Goal: Information Seeking & Learning: Learn about a topic

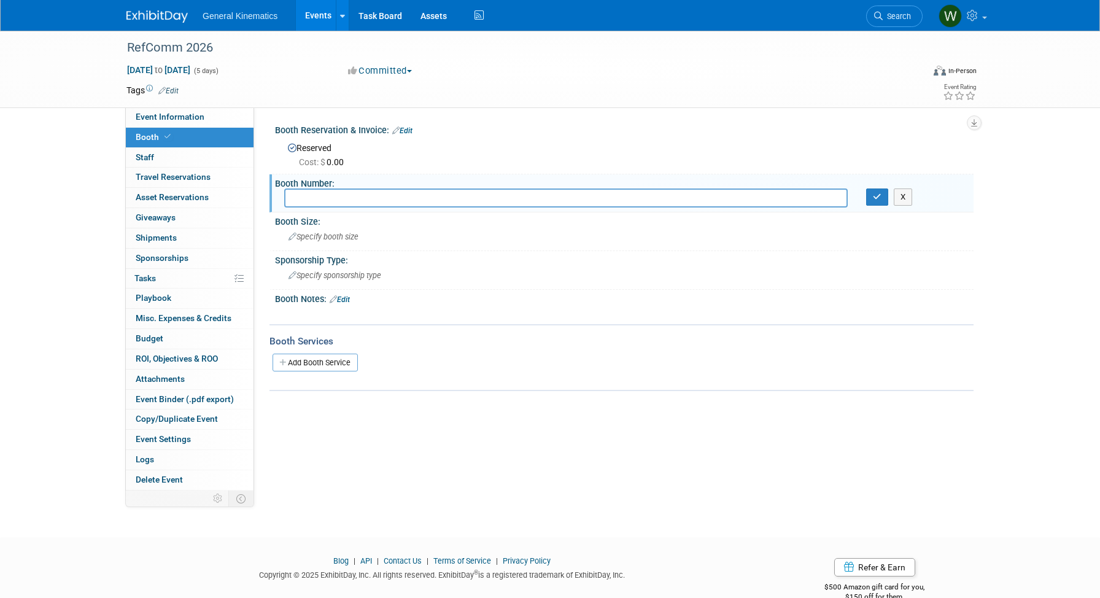
click at [143, 11] on img at bounding box center [156, 16] width 61 height 12
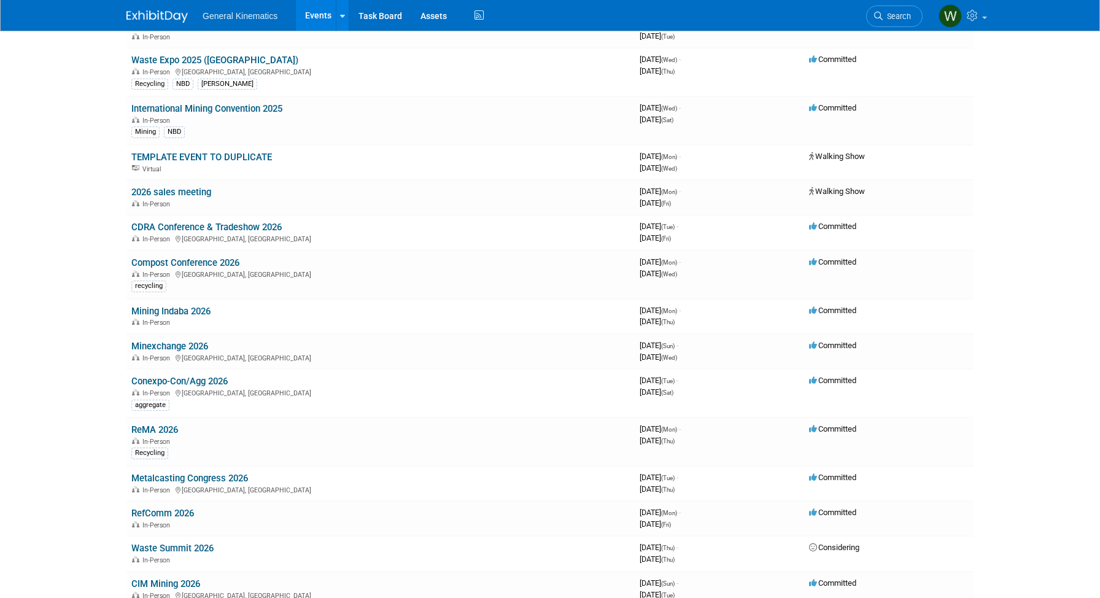
scroll to position [415, 0]
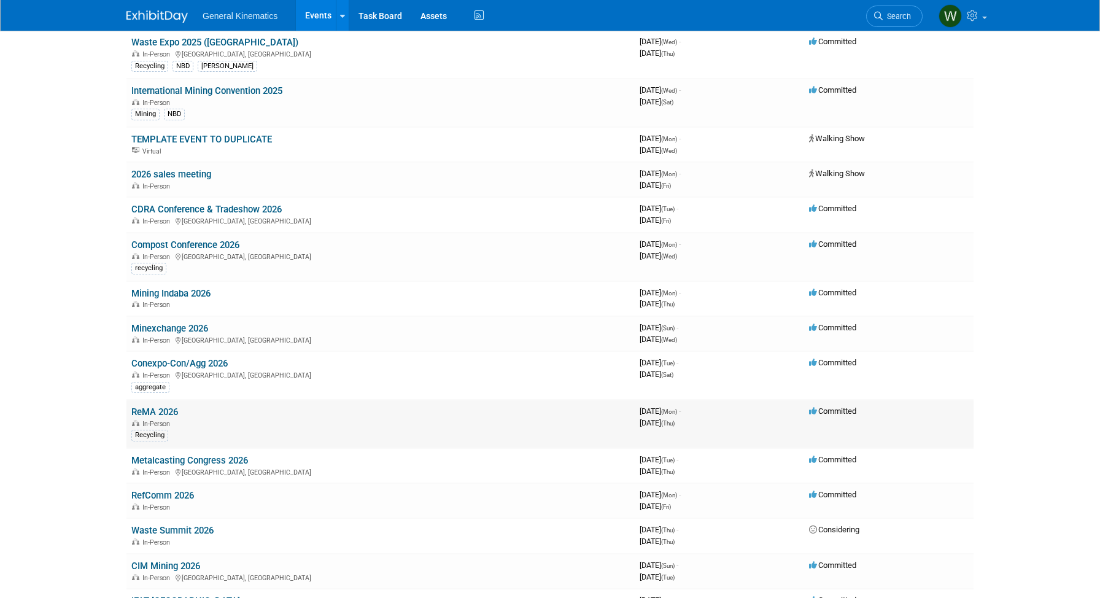
click at [152, 411] on link "ReMA 2026" at bounding box center [154, 411] width 47 height 11
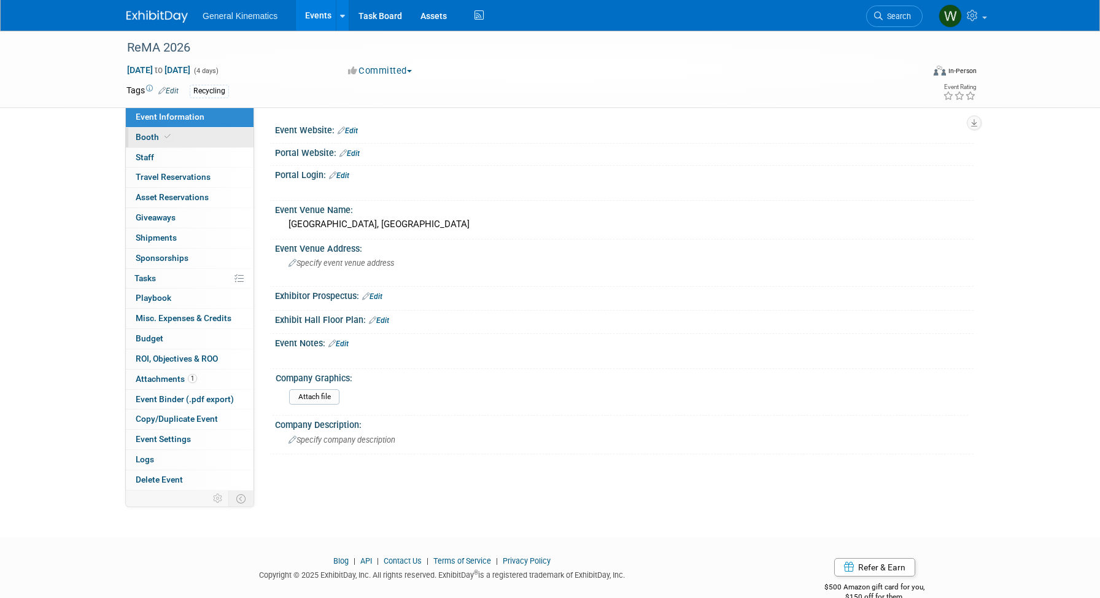
click at [172, 135] on link "Booth" at bounding box center [190, 138] width 128 height 20
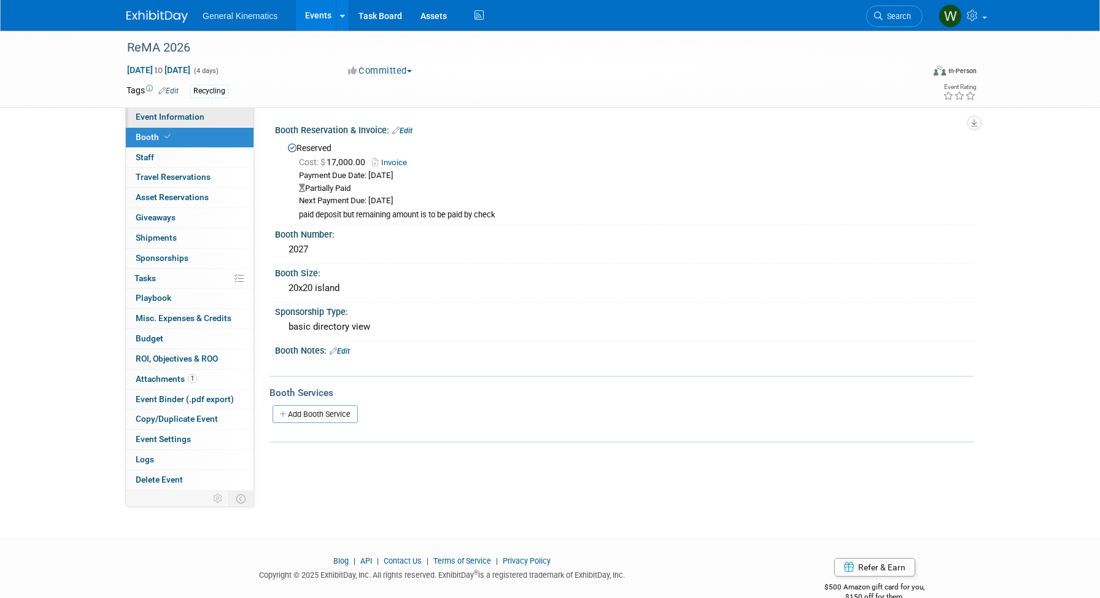
click at [200, 117] on span "Event Information" at bounding box center [170, 117] width 69 height 10
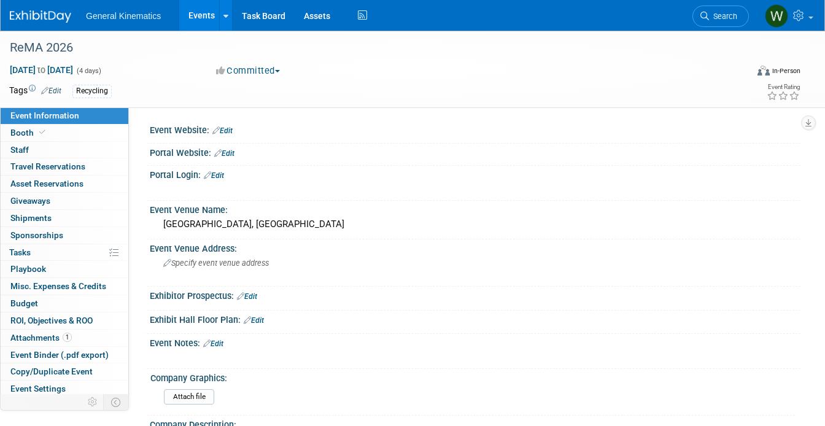
click at [41, 11] on img at bounding box center [40, 16] width 61 height 12
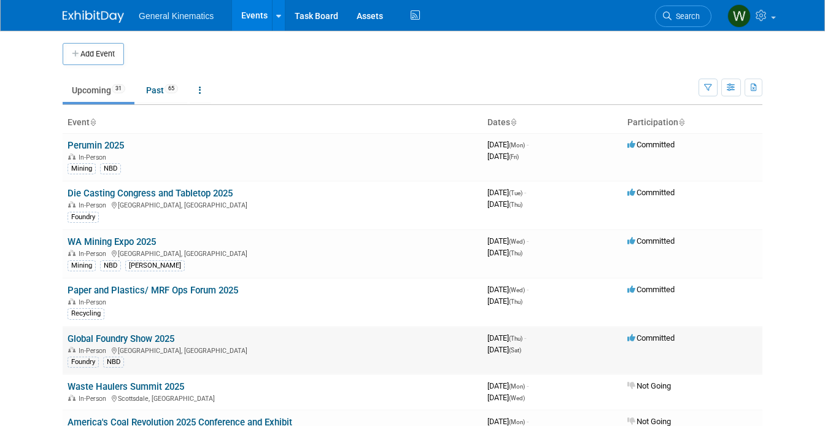
click at [93, 336] on link "Global Foundry Show 2025" at bounding box center [121, 338] width 107 height 11
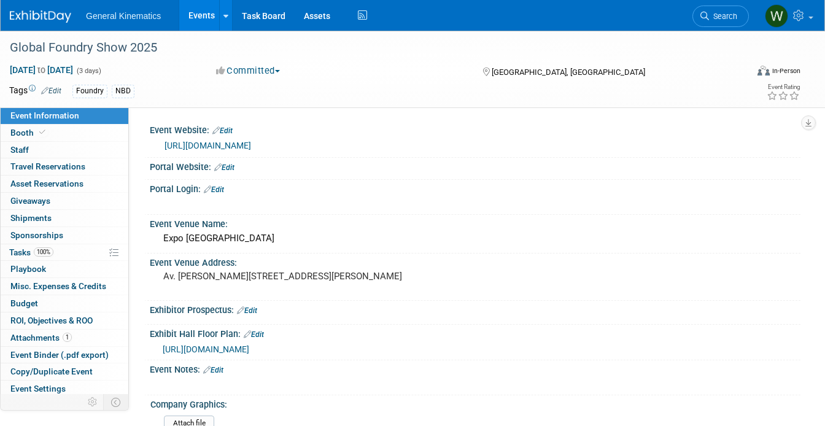
click at [219, 144] on link "[URL][DOMAIN_NAME]" at bounding box center [208, 146] width 87 height 10
